Goal: Task Accomplishment & Management: Manage account settings

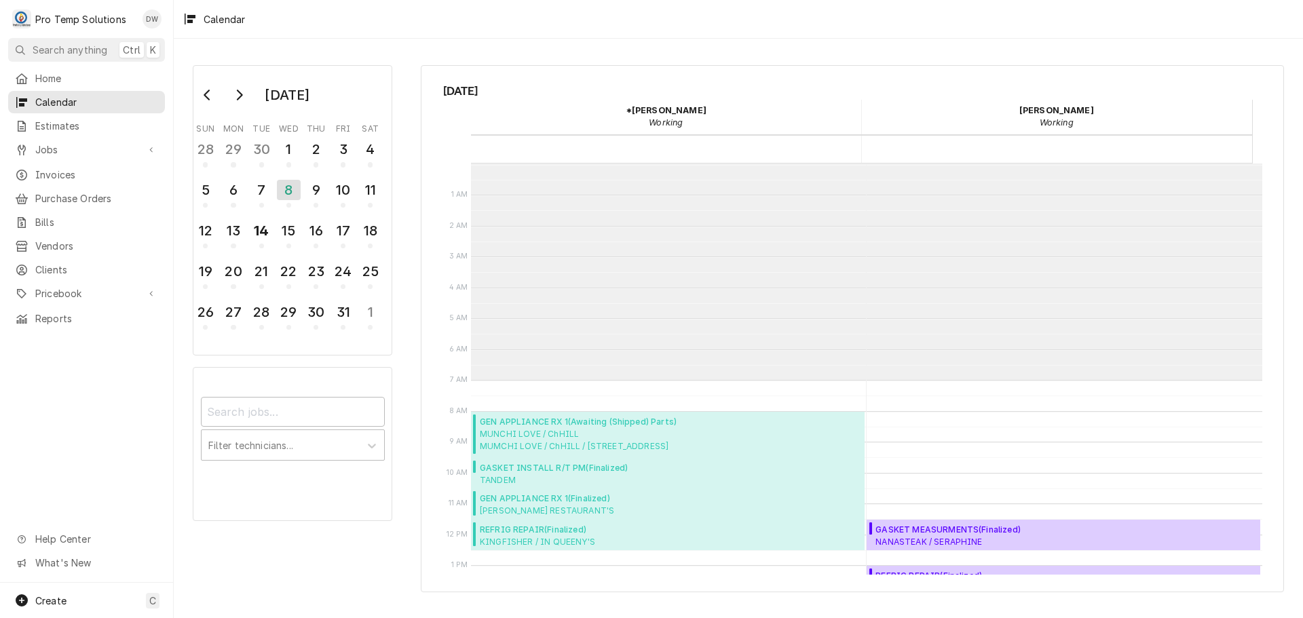
scroll to position [217, 0]
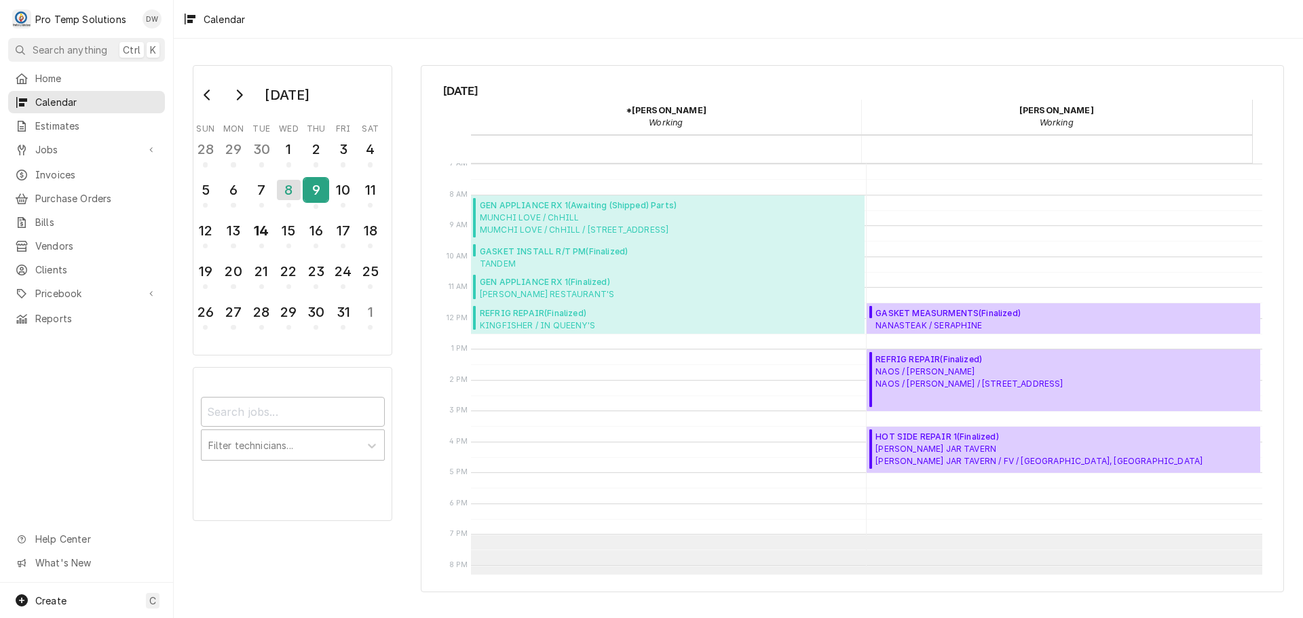
click at [316, 192] on div "9" at bounding box center [316, 189] width 24 height 23
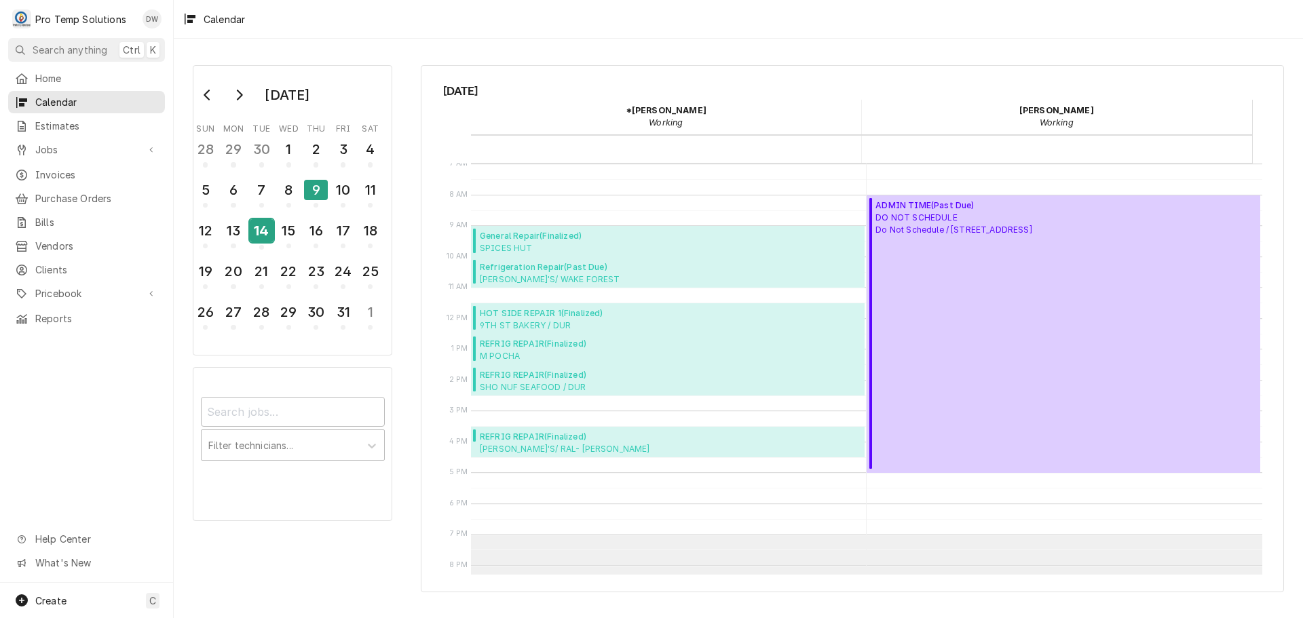
click at [267, 235] on div "14" at bounding box center [262, 230] width 24 height 23
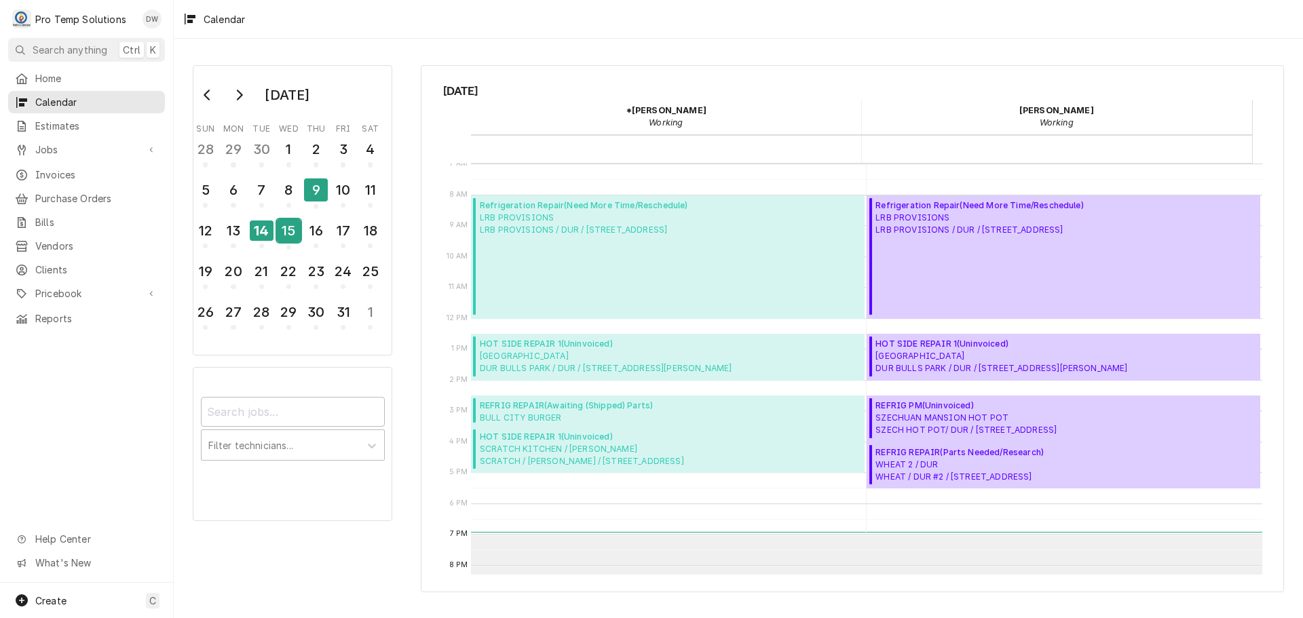
click at [295, 236] on div "15" at bounding box center [289, 230] width 24 height 23
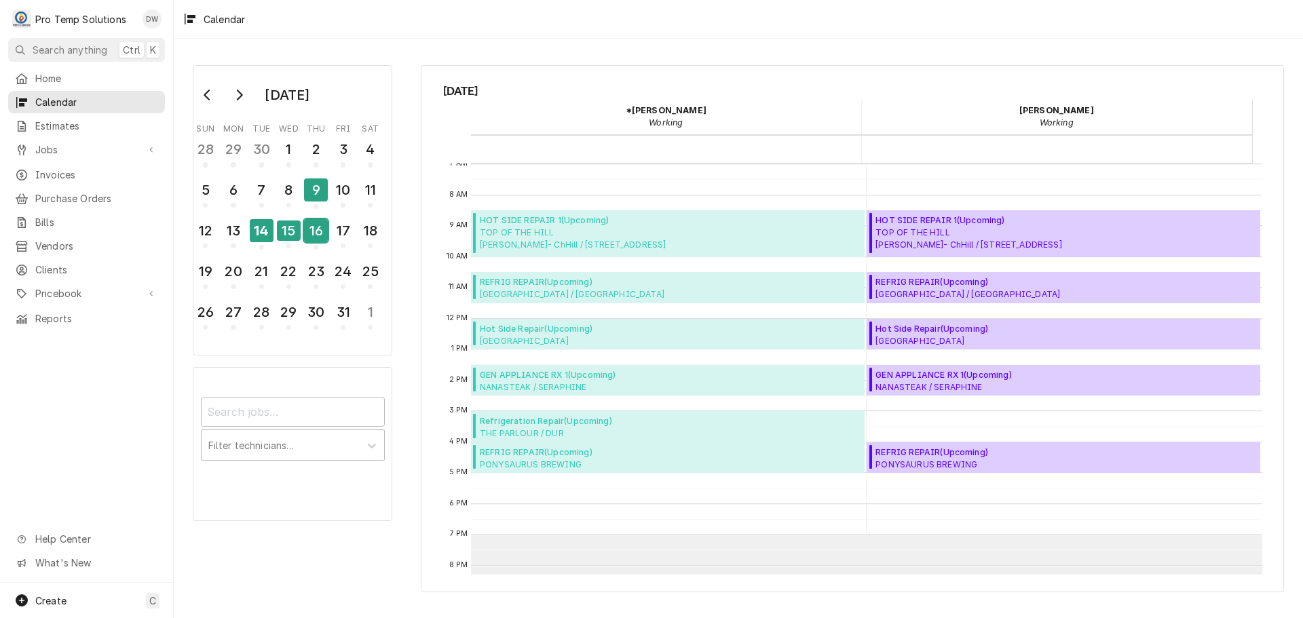
click at [312, 233] on div "16" at bounding box center [316, 230] width 24 height 23
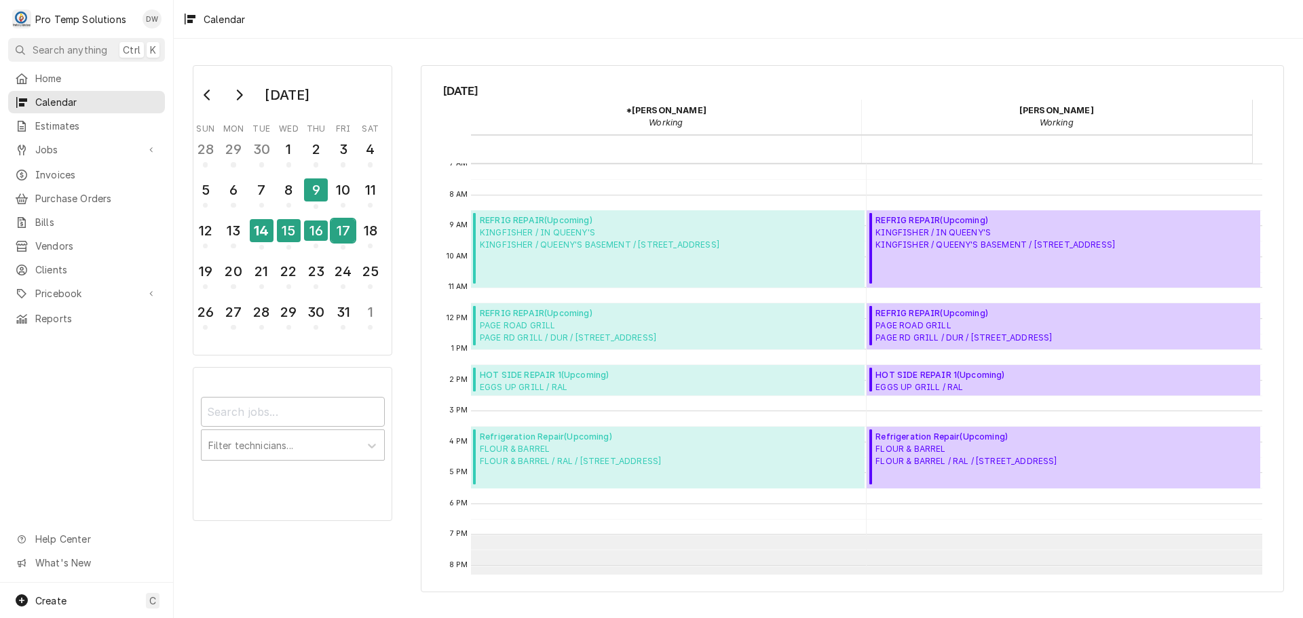
click at [349, 232] on div "17" at bounding box center [343, 230] width 24 height 23
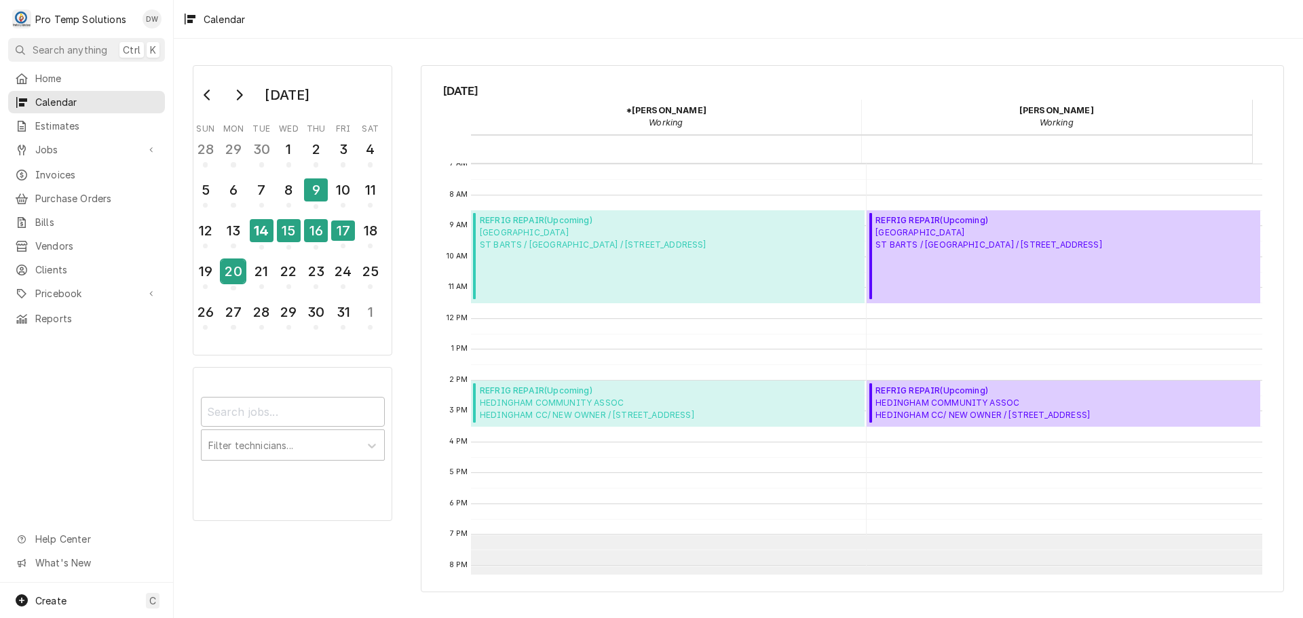
click at [240, 271] on div "20" at bounding box center [233, 271] width 24 height 23
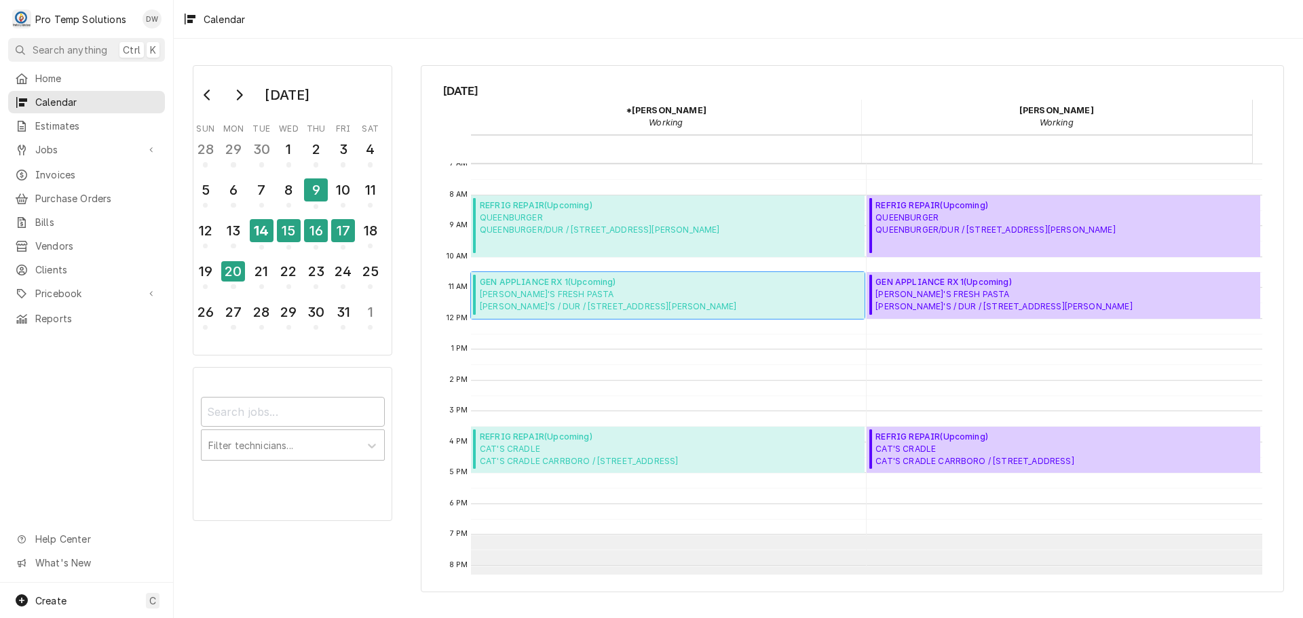
click at [566, 295] on span "MELINA'S FRESH PASTA MELINA'S / DUR / 2717 Chapel Hill Rd, Durham, NC 27707" at bounding box center [608, 300] width 257 height 24
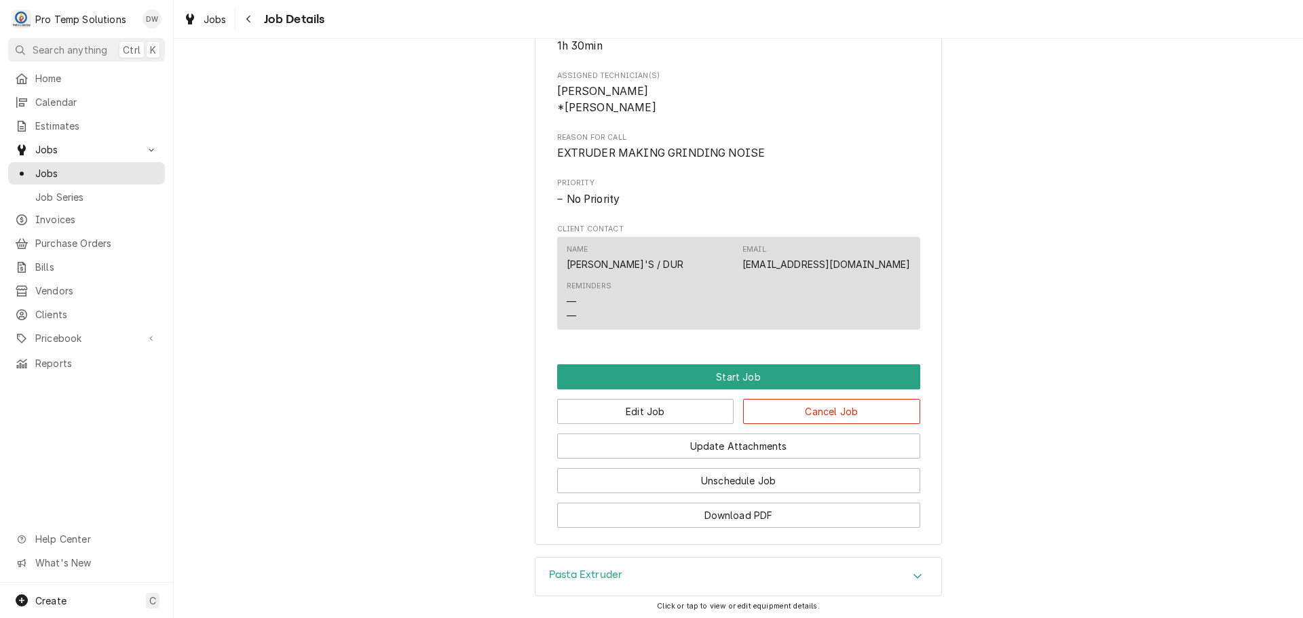
scroll to position [543, 0]
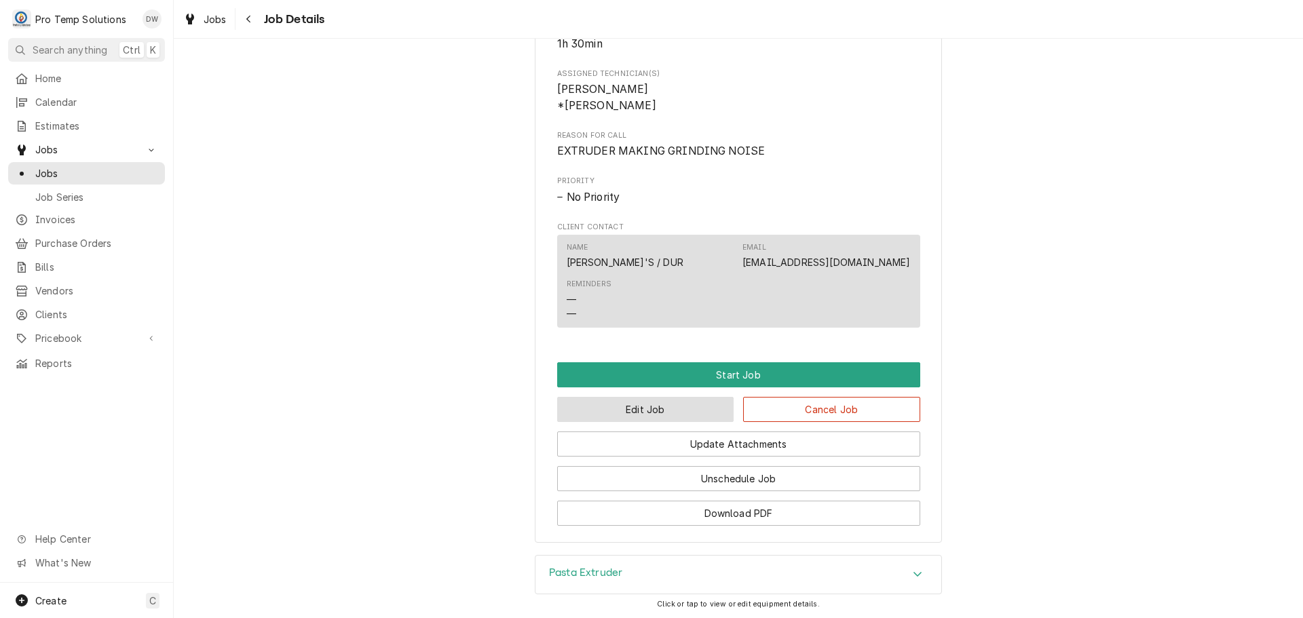
click at [666, 422] on button "Edit Job" at bounding box center [645, 409] width 177 height 25
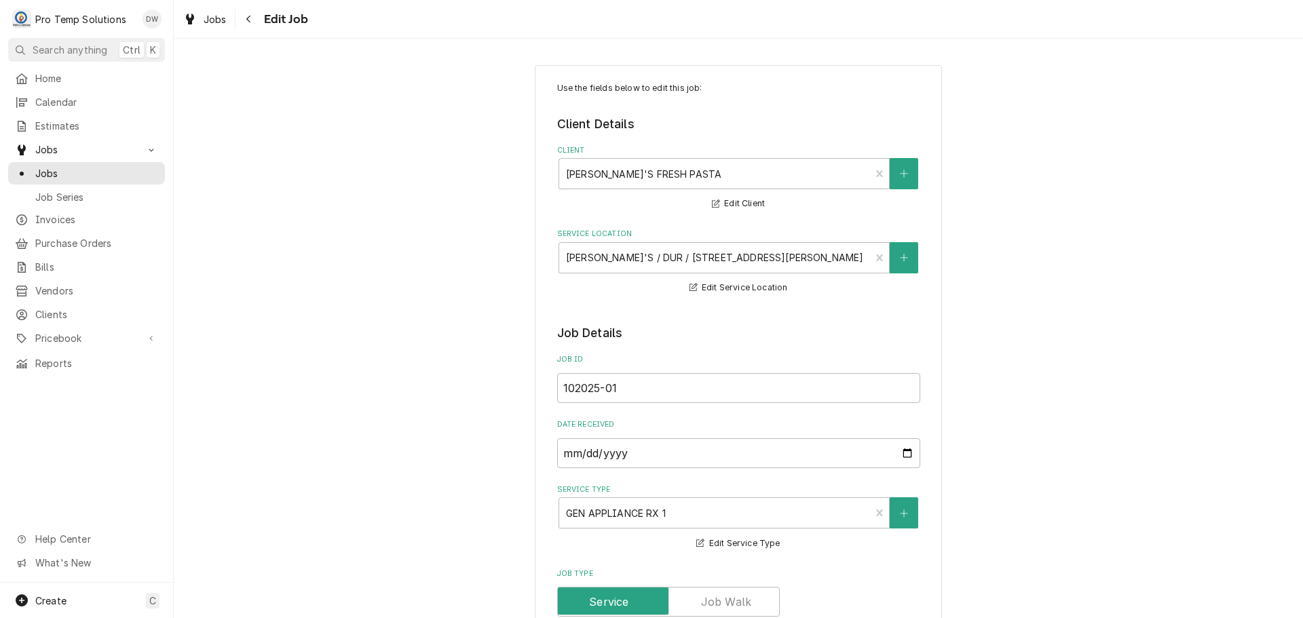
type textarea "x"
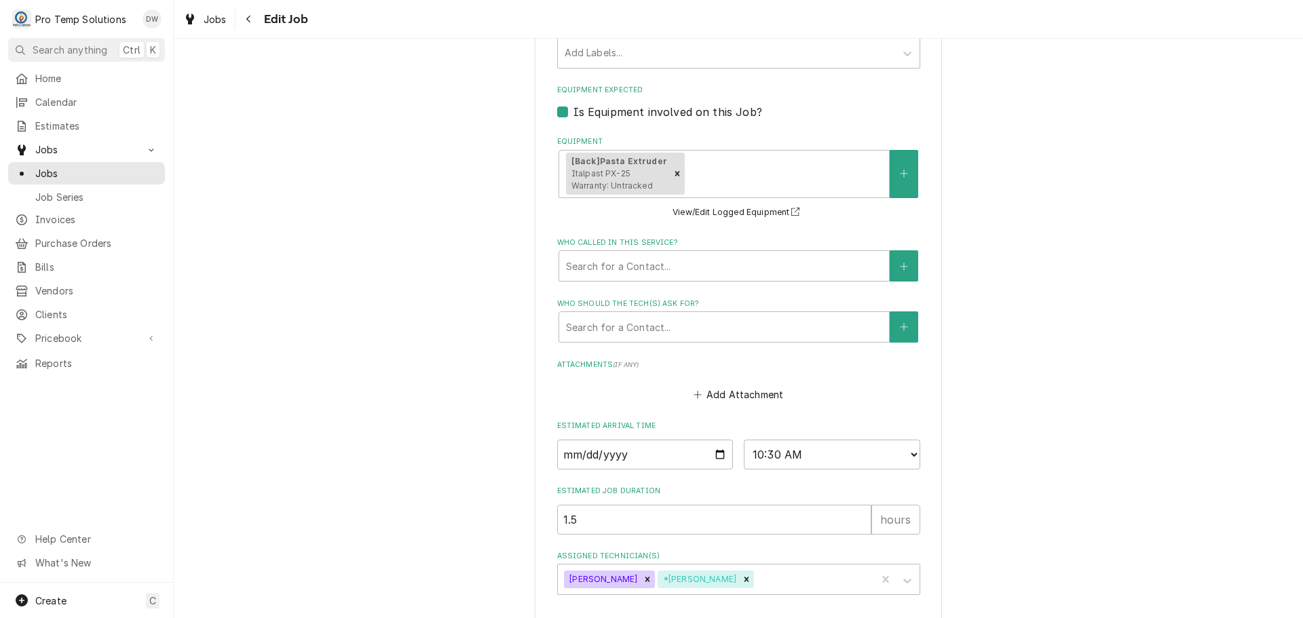
scroll to position [924, 0]
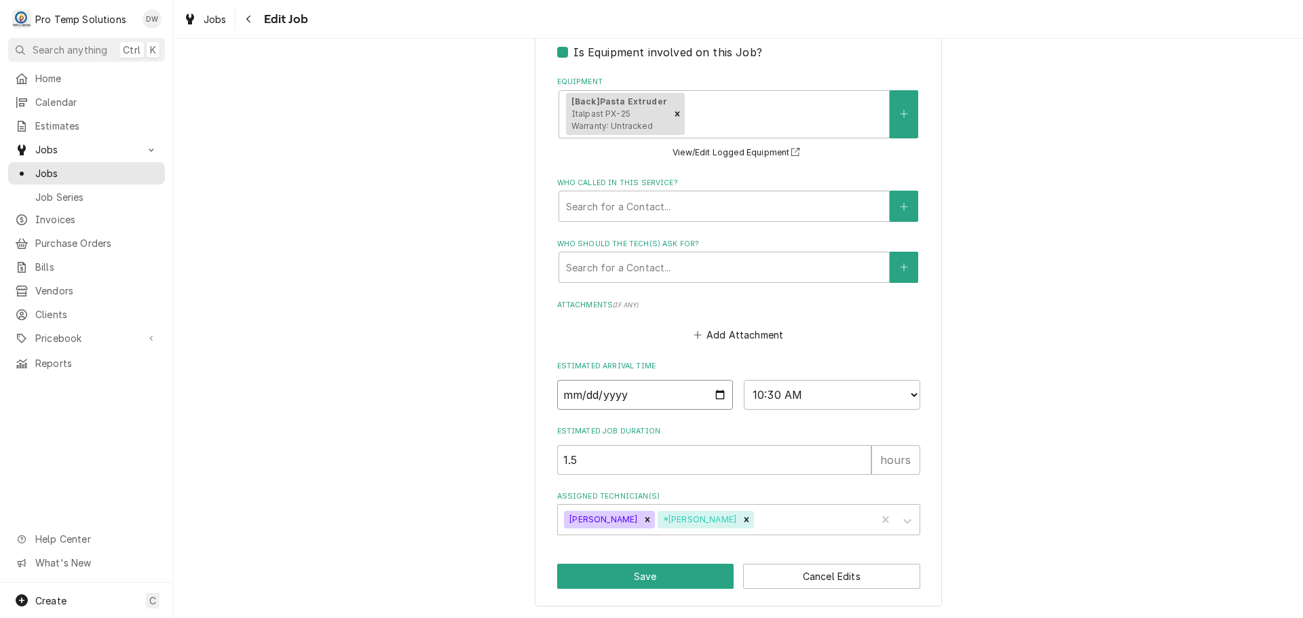
click at [712, 392] on input "2025-10-20" at bounding box center [645, 395] width 176 height 30
type input "2025-10-27"
click at [647, 578] on button "Save" at bounding box center [645, 576] width 177 height 25
type textarea "x"
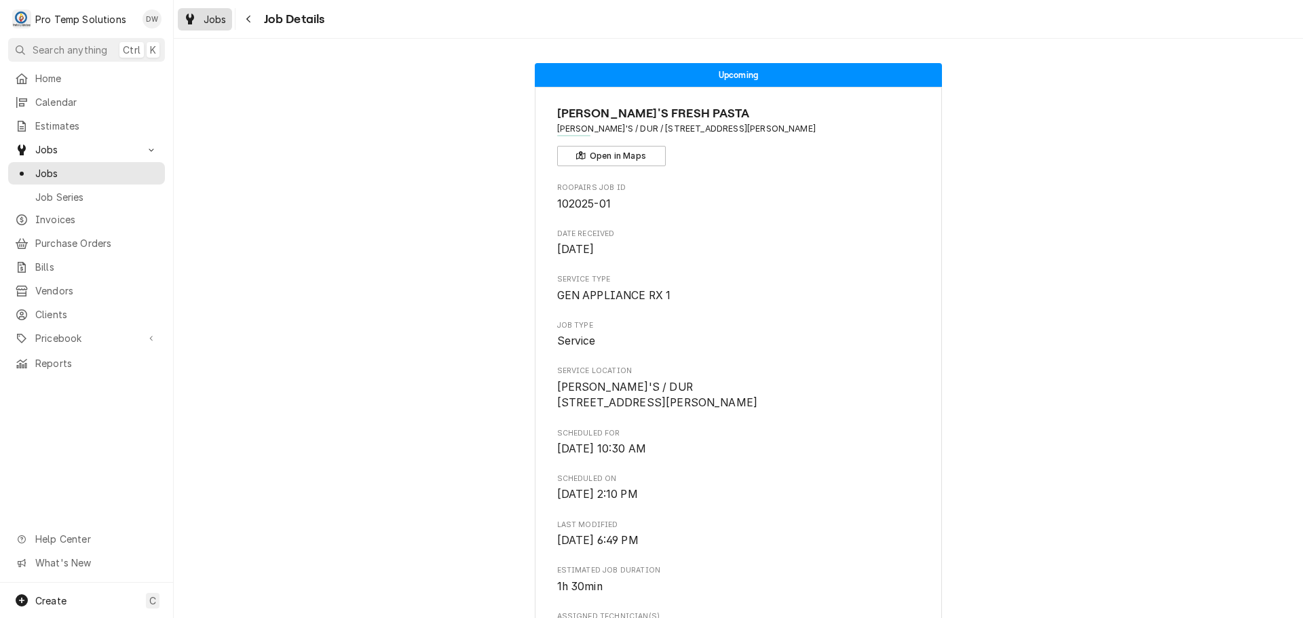
click at [218, 19] on span "Jobs" at bounding box center [215, 19] width 23 height 14
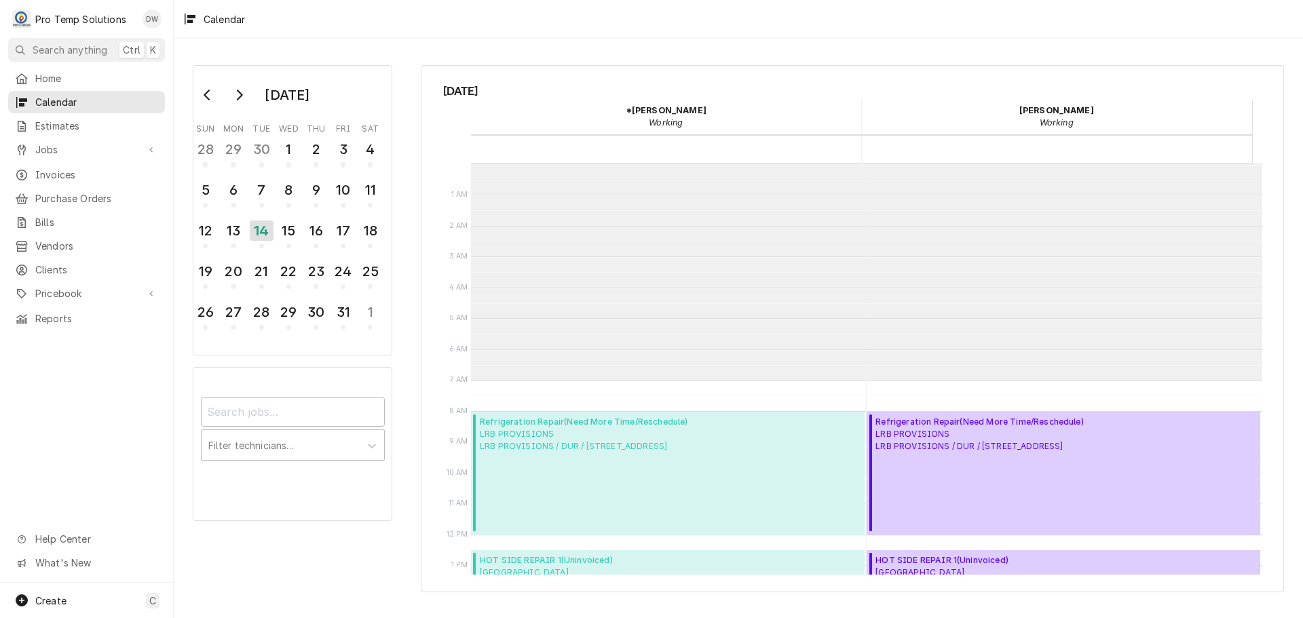
scroll to position [217, 0]
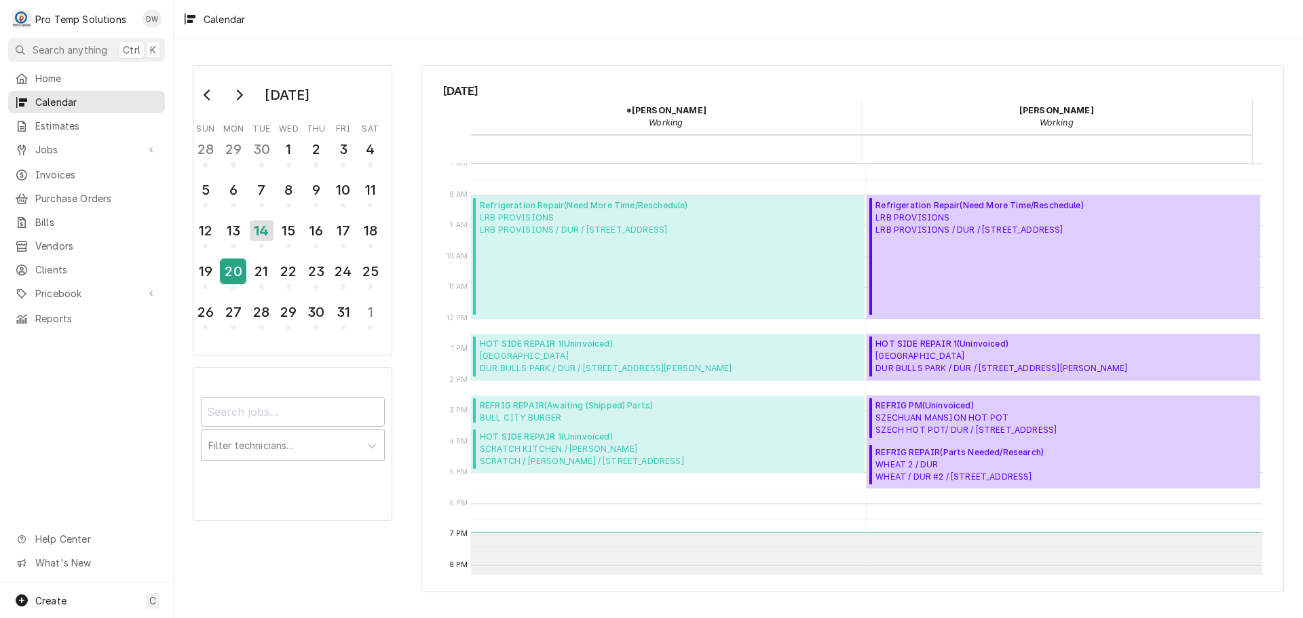
click at [231, 266] on div "20" at bounding box center [233, 271] width 24 height 23
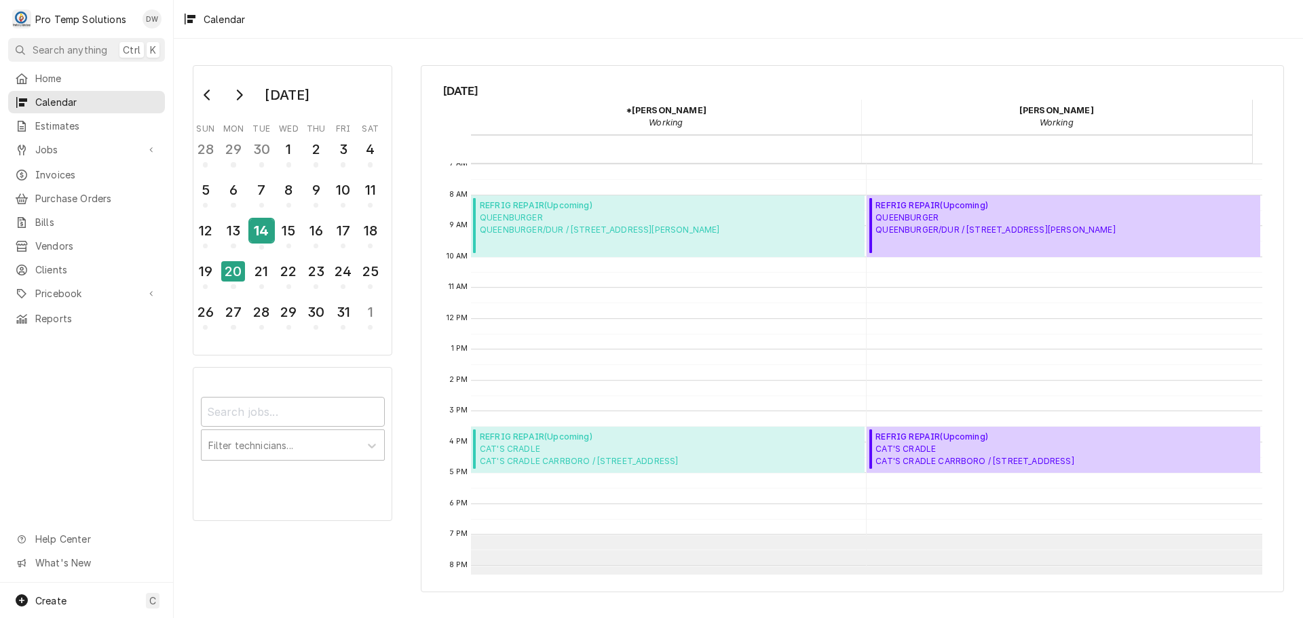
click at [264, 231] on div "14" at bounding box center [262, 230] width 24 height 23
